Goal: Task Accomplishment & Management: Use online tool/utility

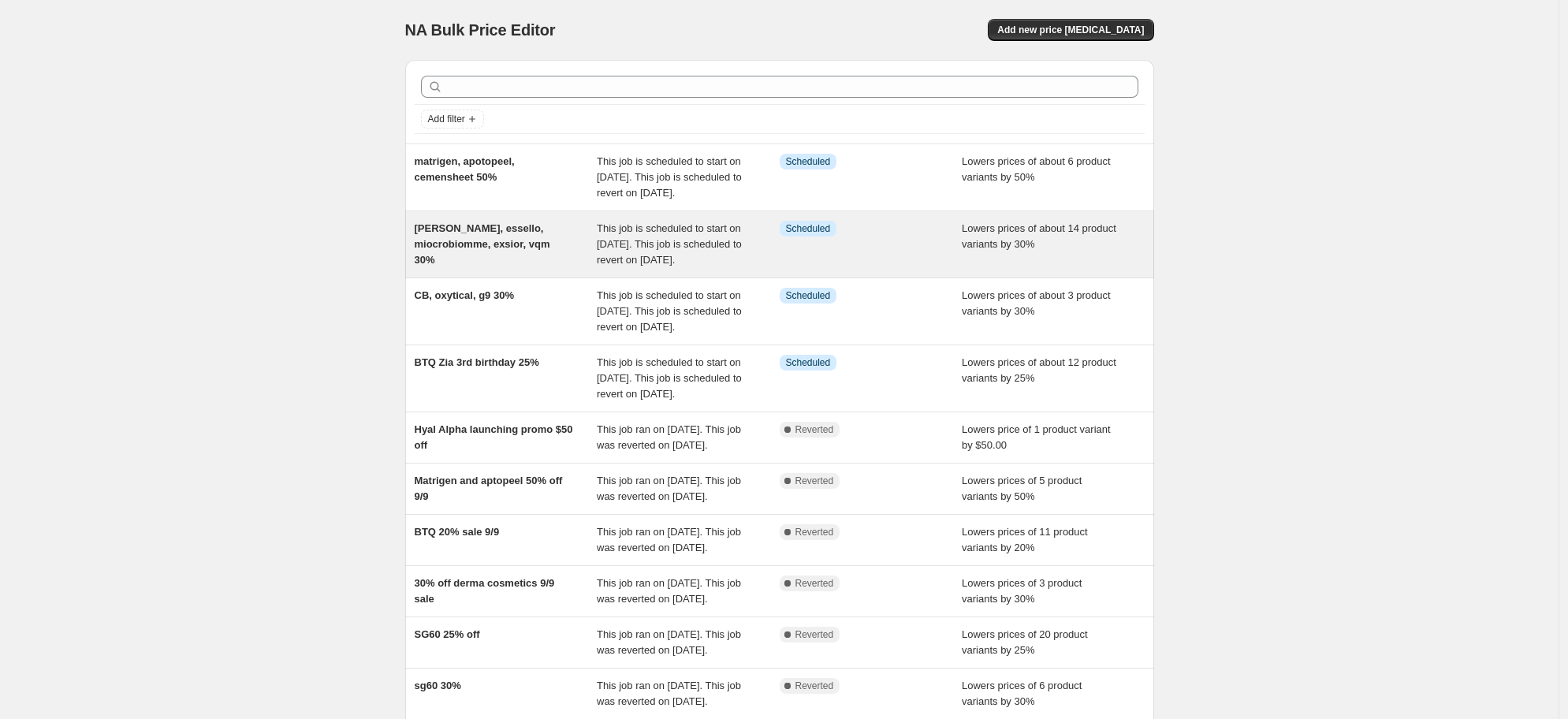
click at [454, 262] on span "[PERSON_NAME], essello, miocrobiomme, exsior, vqm 30%" at bounding box center [482, 243] width 135 height 43
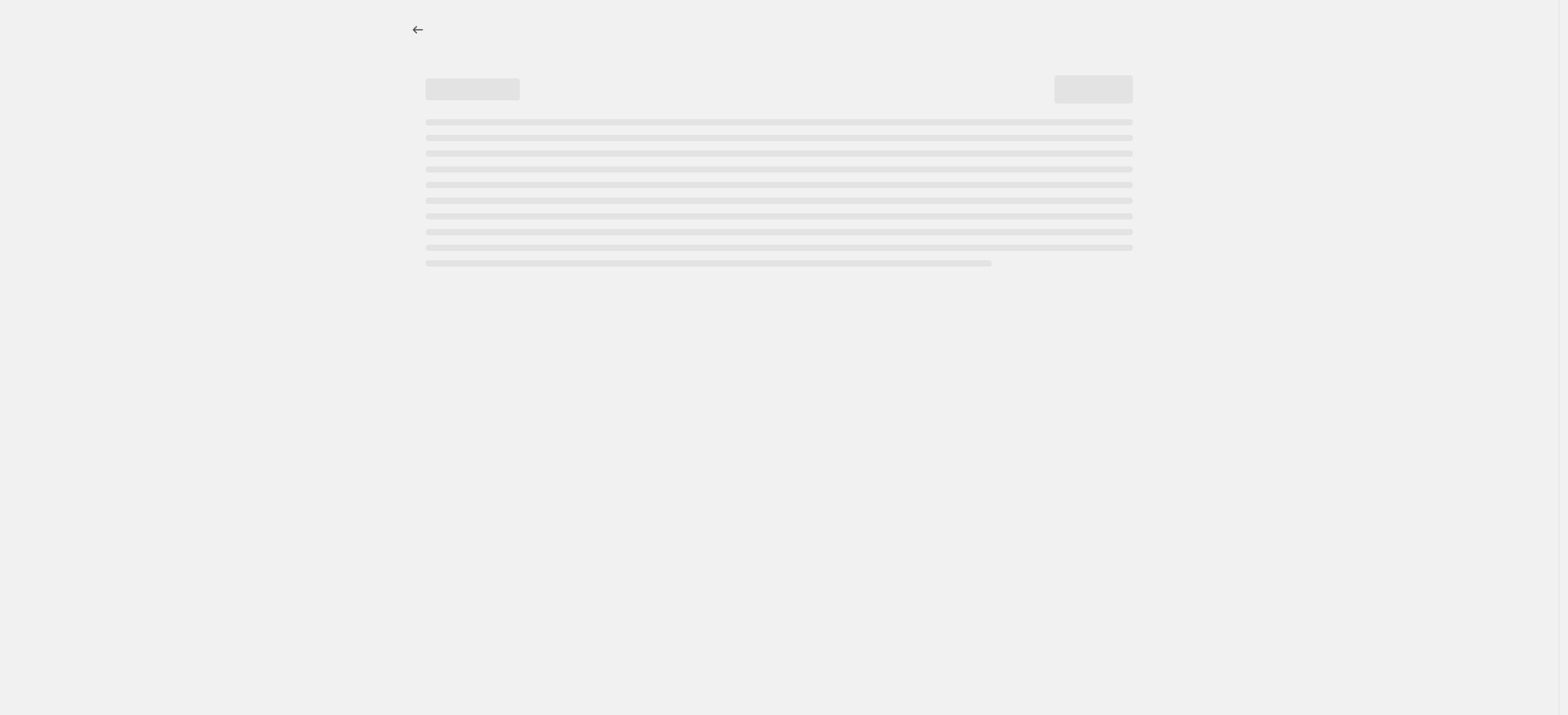
select select "percentage"
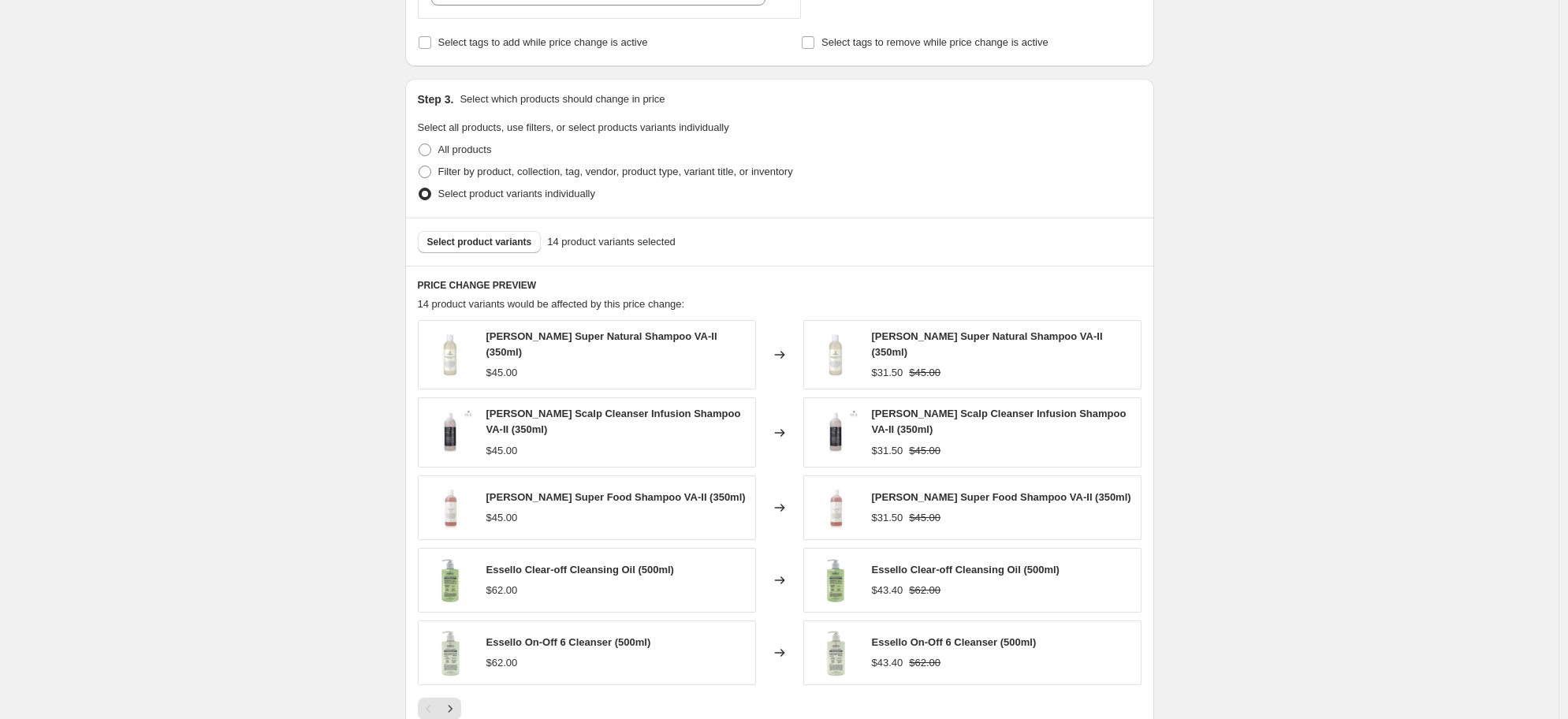
scroll to position [888, 0]
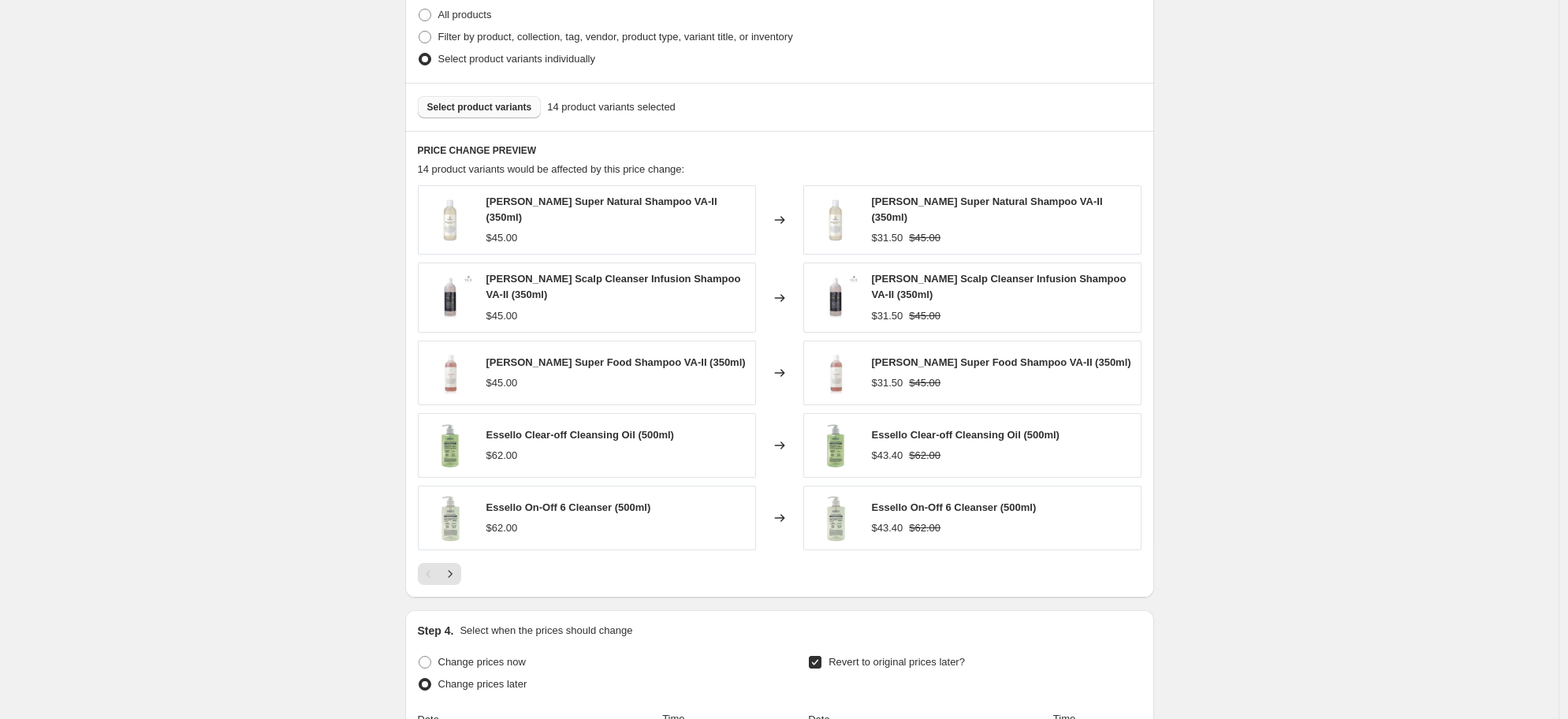
click at [481, 106] on span "Select product variants" at bounding box center [480, 107] width 105 height 13
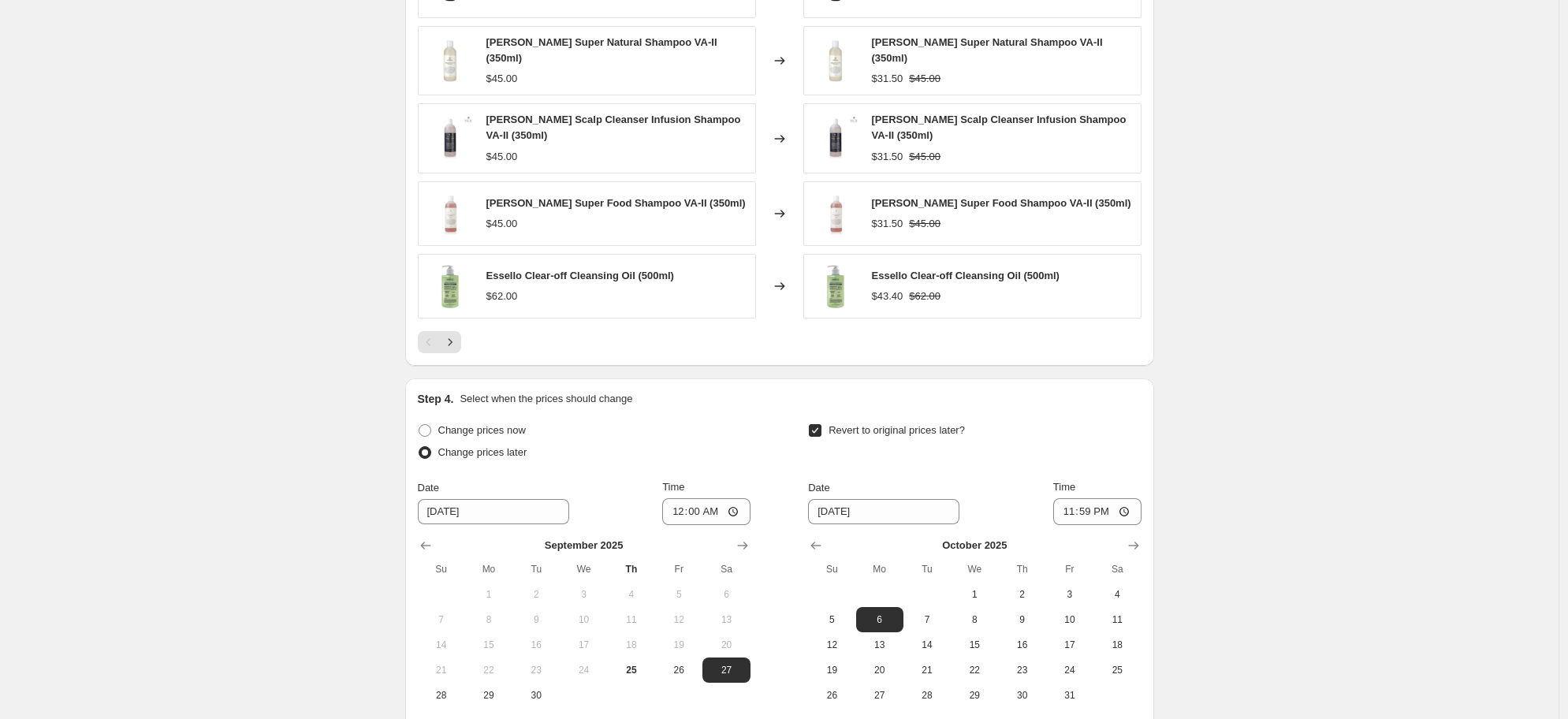
scroll to position [1275, 0]
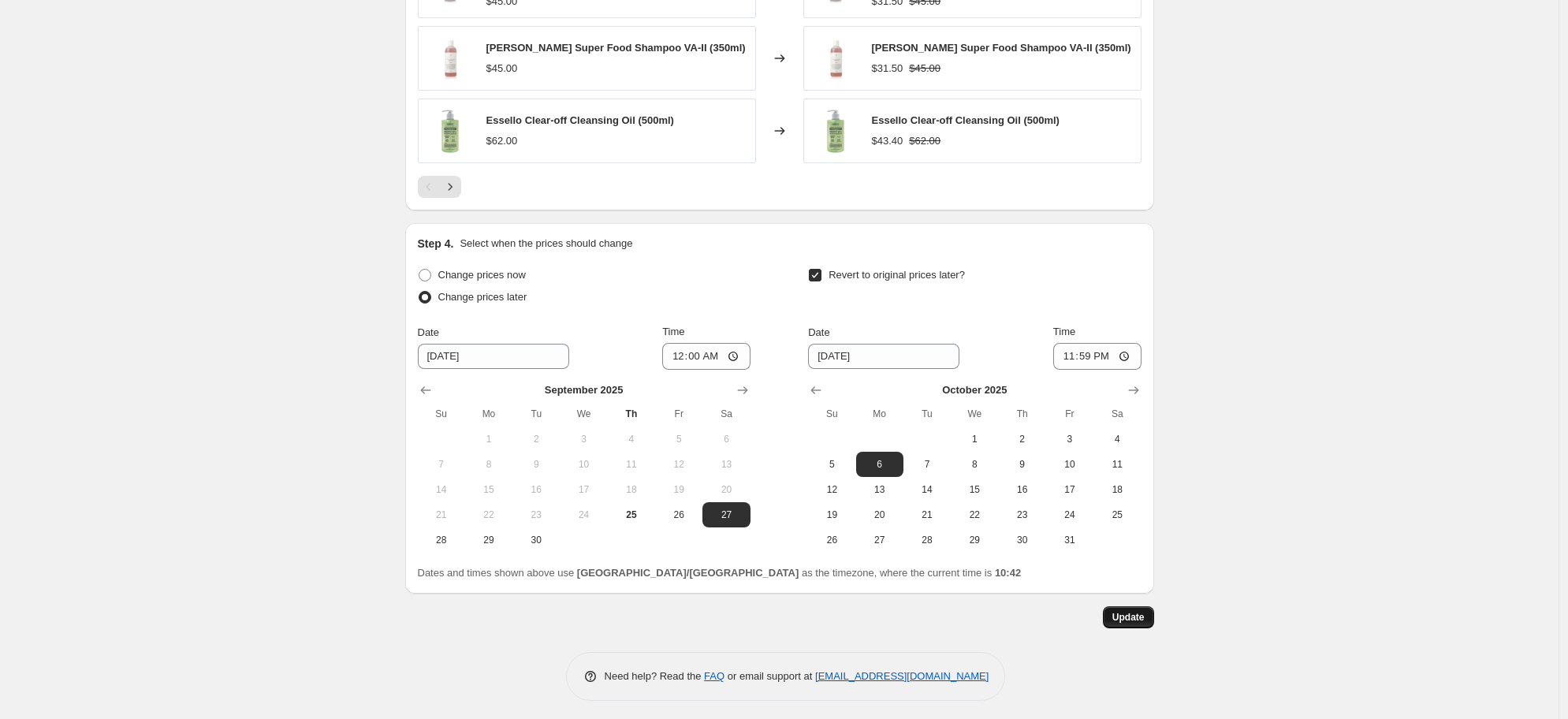
click at [1151, 617] on button "Update" at bounding box center [1128, 617] width 51 height 22
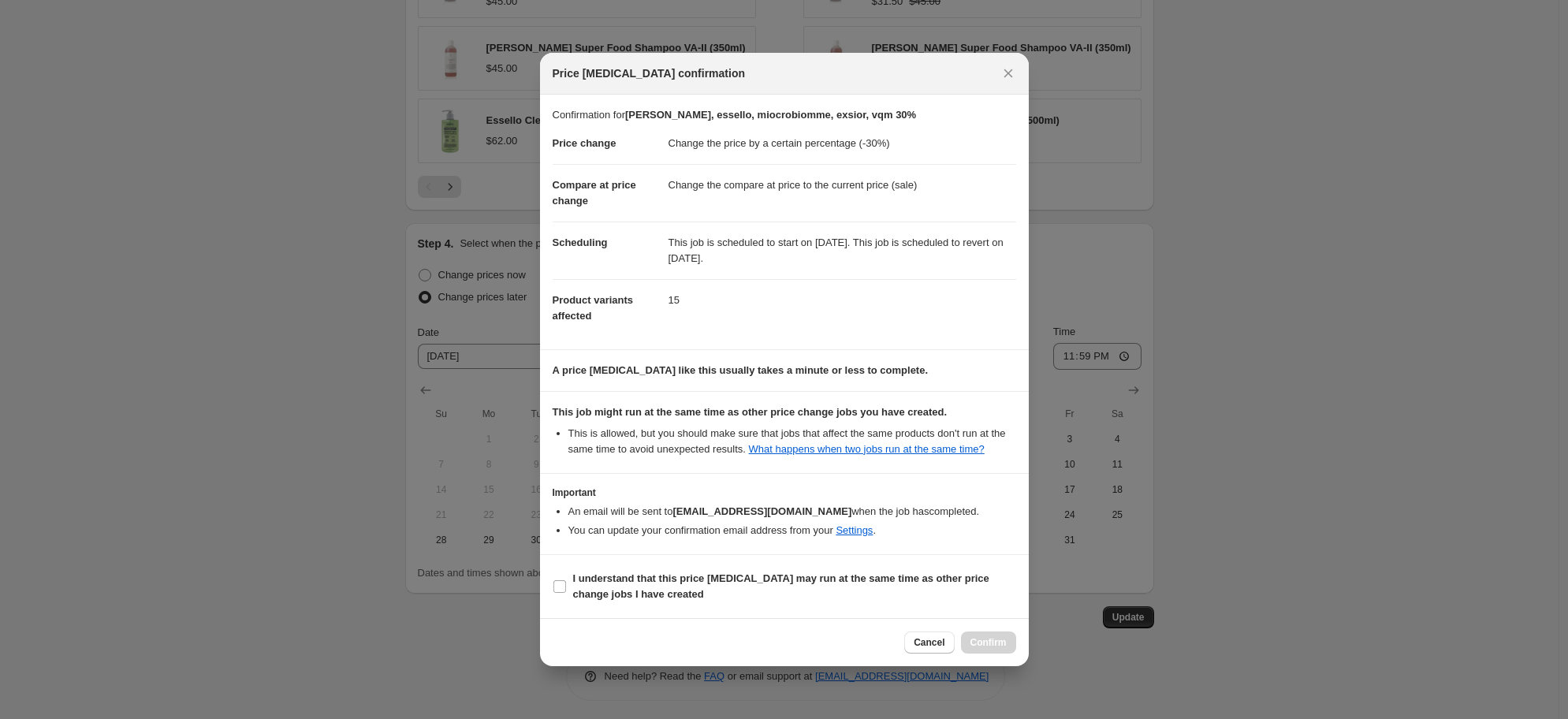
click at [548, 578] on section "I understand that this price [MEDICAL_DATA] may run at the same time as other p…" at bounding box center [784, 586] width 489 height 63
click at [556, 590] on input "I understand that this price [MEDICAL_DATA] may run at the same time as other p…" at bounding box center [560, 587] width 13 height 13
checkbox input "true"
click at [1008, 652] on button "Confirm" at bounding box center [989, 642] width 55 height 22
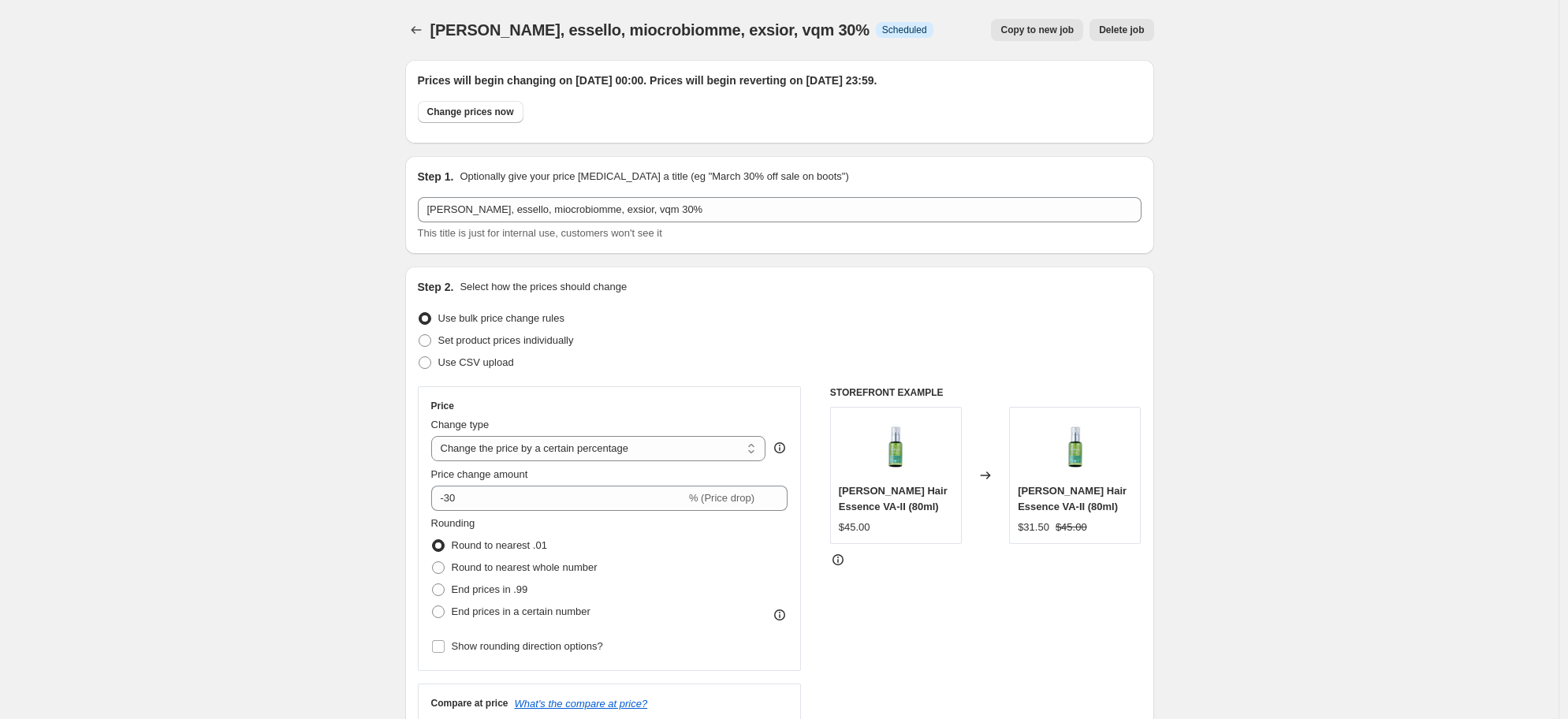
scroll to position [1275, 0]
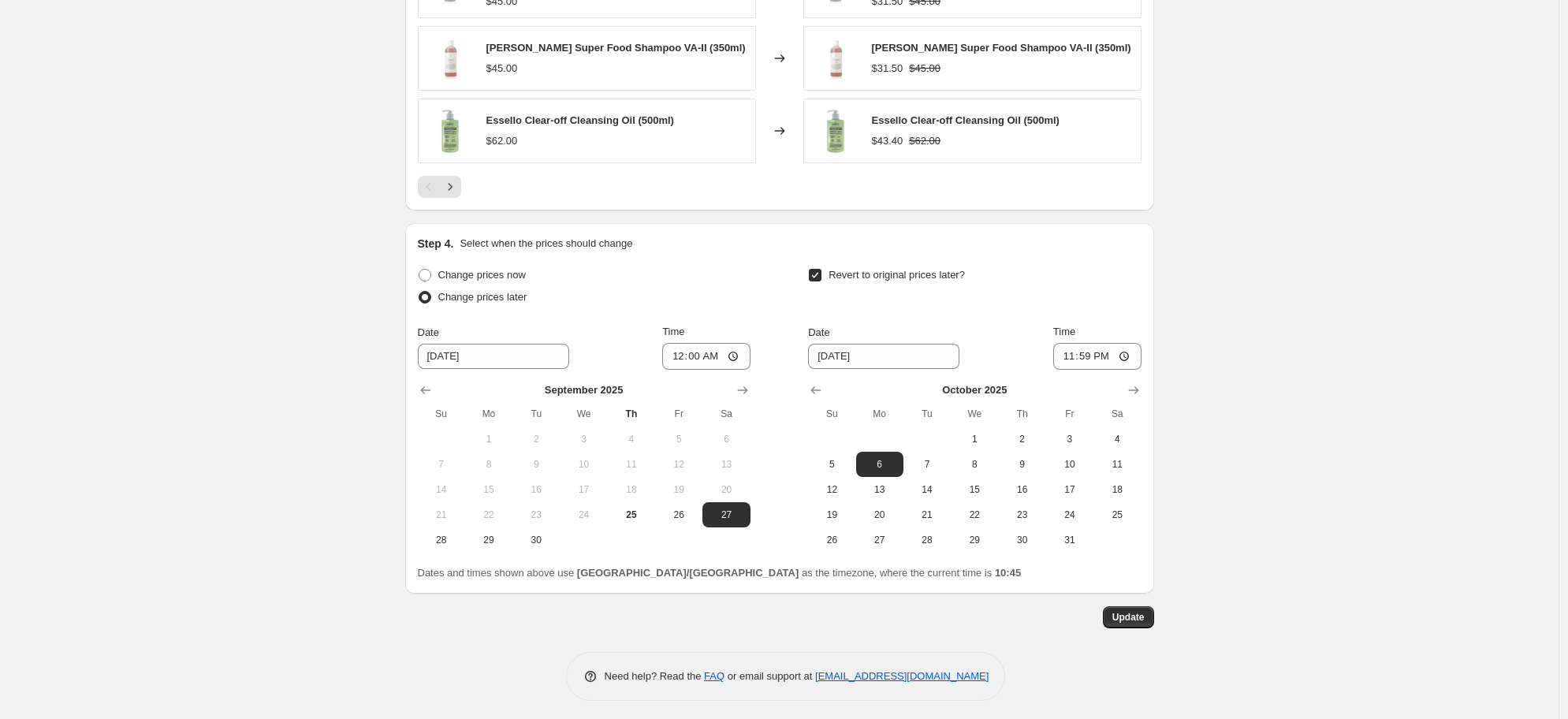
click at [1145, 614] on span "Update" at bounding box center [1128, 618] width 32 height 13
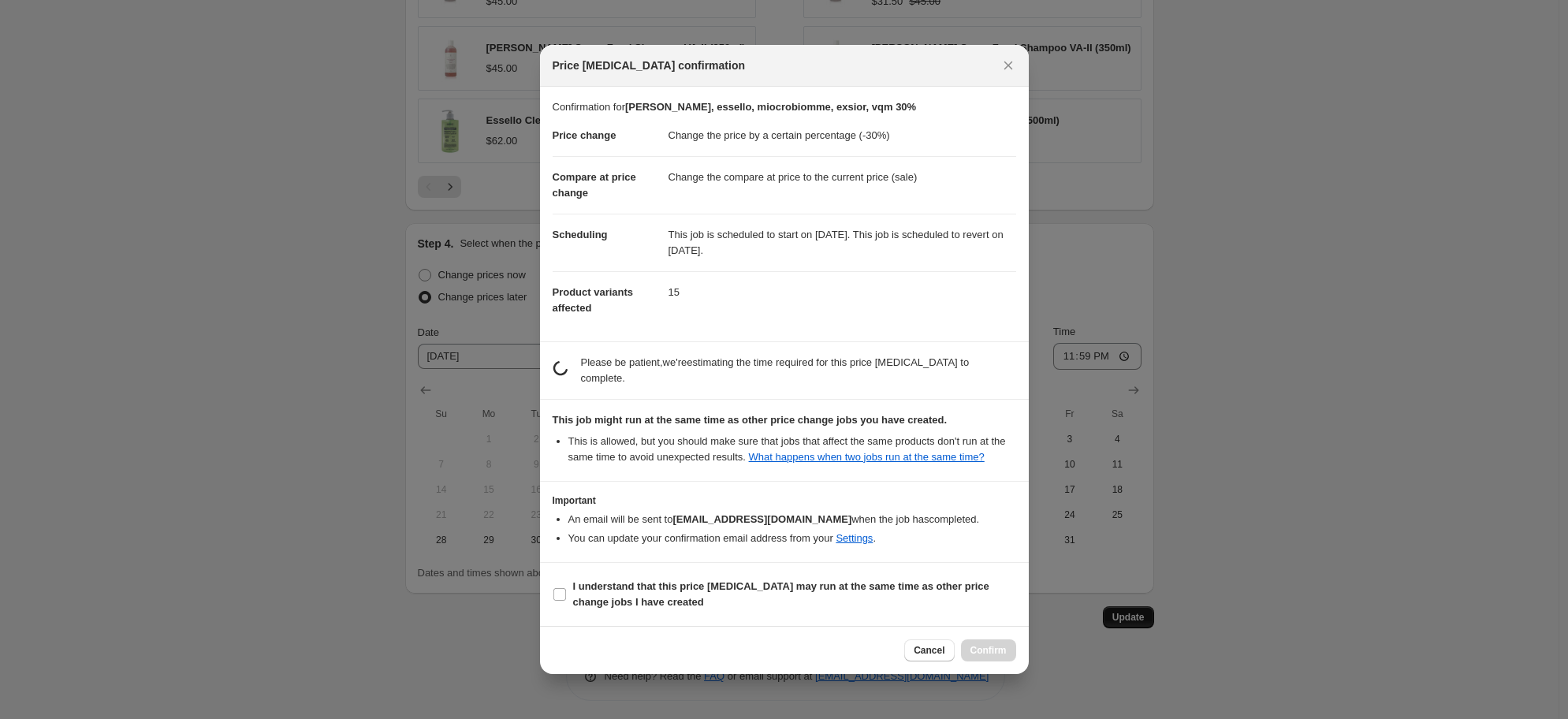
scroll to position [0, 0]
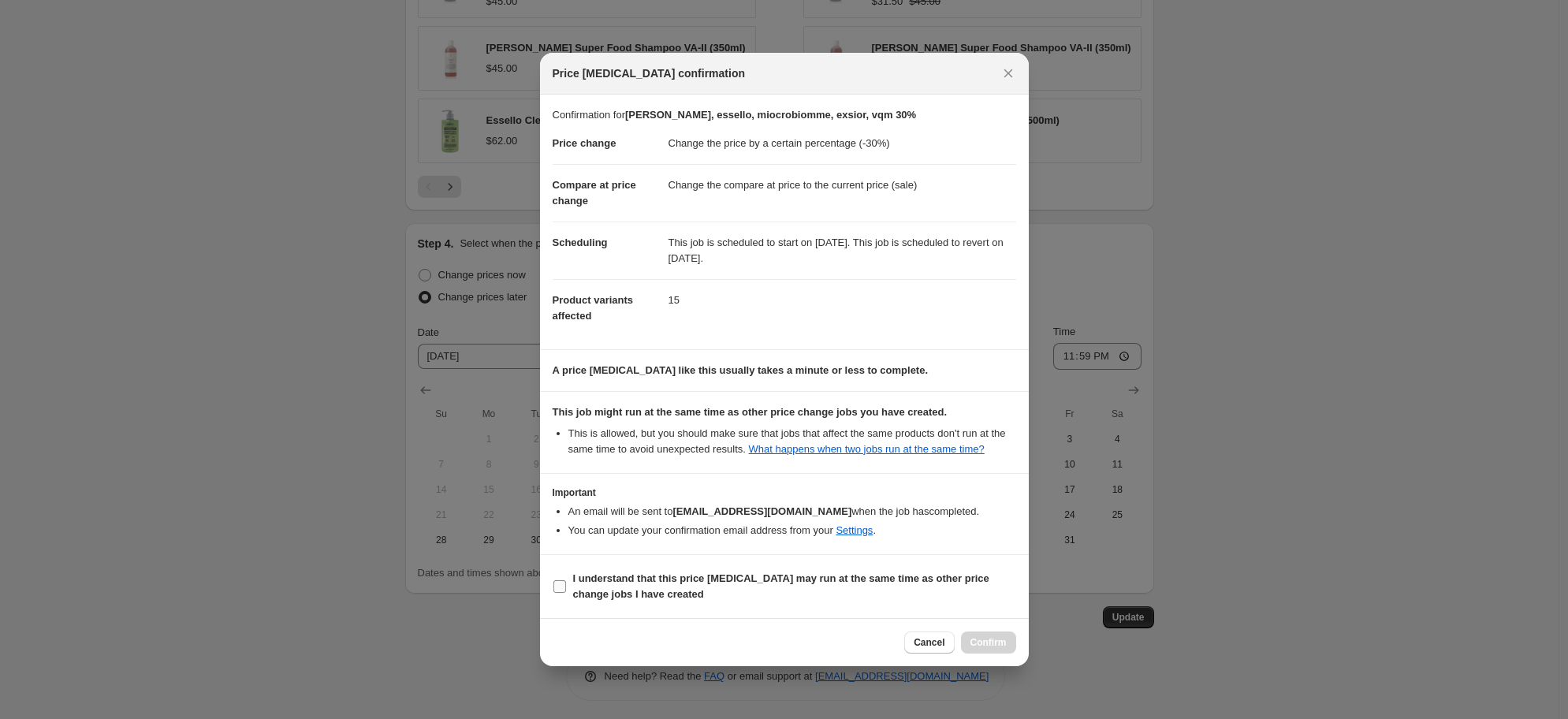
click at [566, 598] on label "I understand that this price [MEDICAL_DATA] may run at the same time as other p…" at bounding box center [784, 586] width 463 height 37
click at [566, 593] on input "I understand that this price [MEDICAL_DATA] may run at the same time as other p…" at bounding box center [560, 587] width 13 height 13
checkbox input "true"
click at [979, 648] on span "Confirm" at bounding box center [989, 642] width 37 height 13
